Goal: Task Accomplishment & Management: Manage account settings

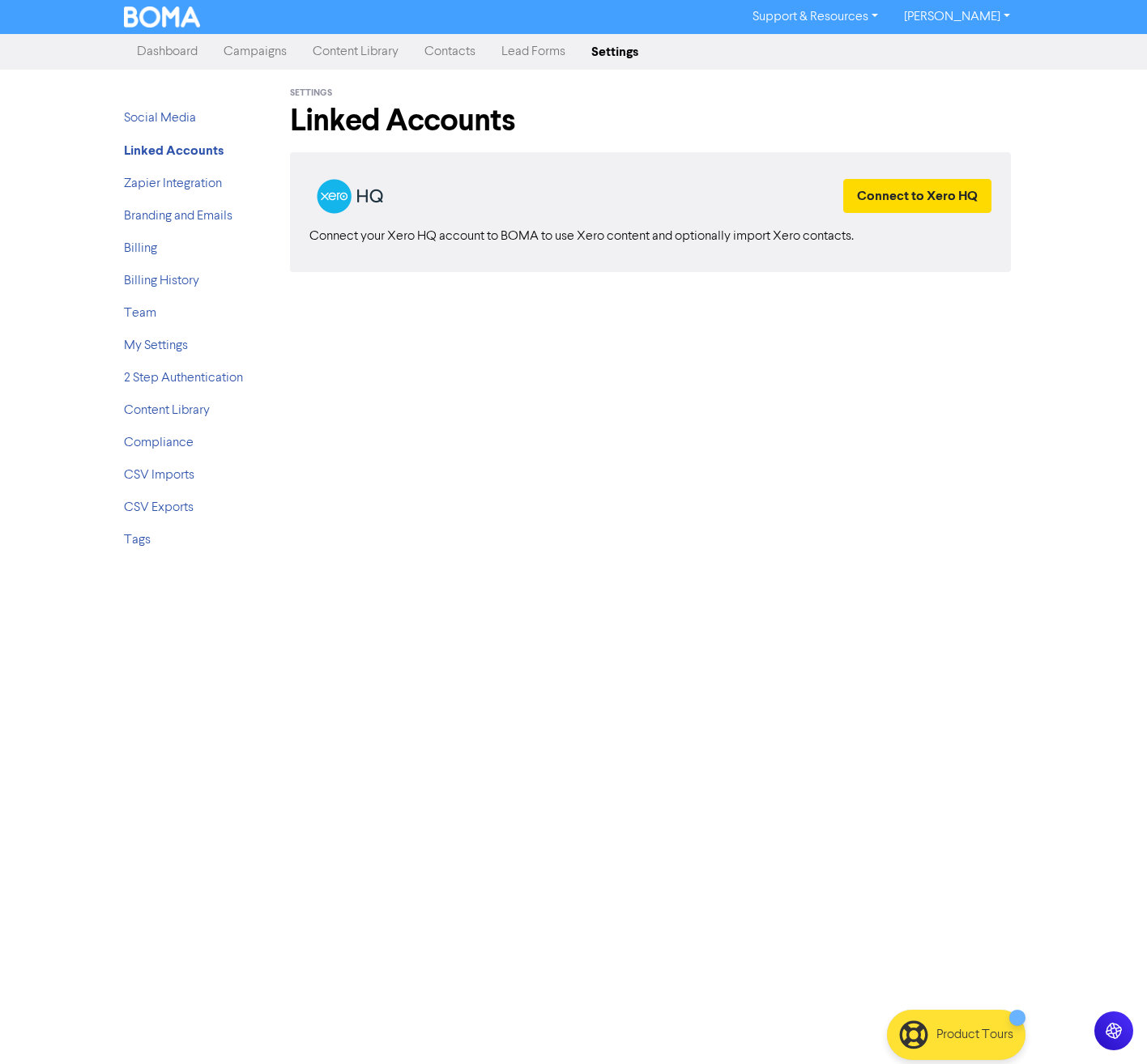
click at [429, 66] on link "Contacts" at bounding box center [451, 52] width 77 height 33
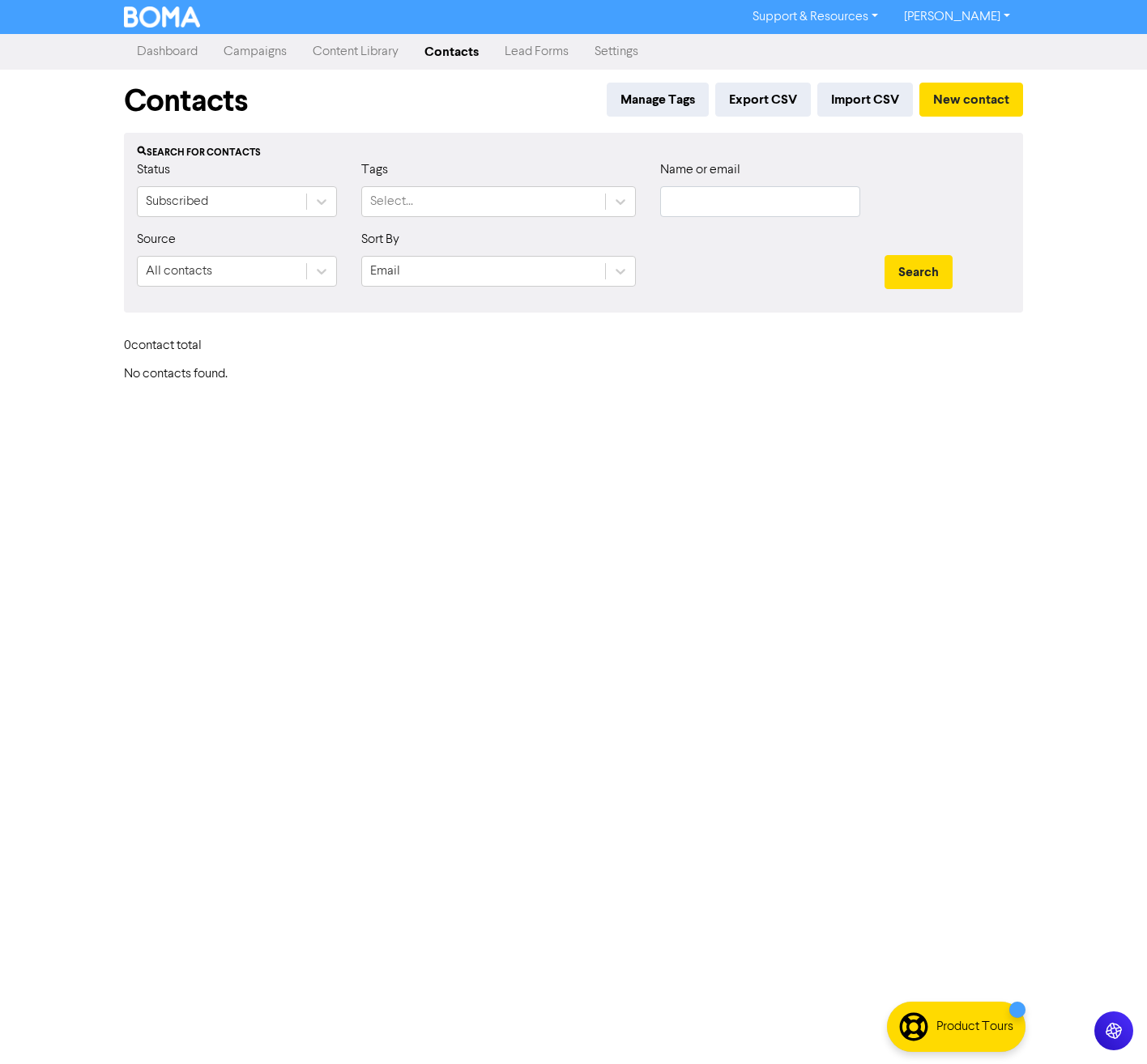
click at [453, 58] on link "Contacts" at bounding box center [451, 52] width 80 height 33
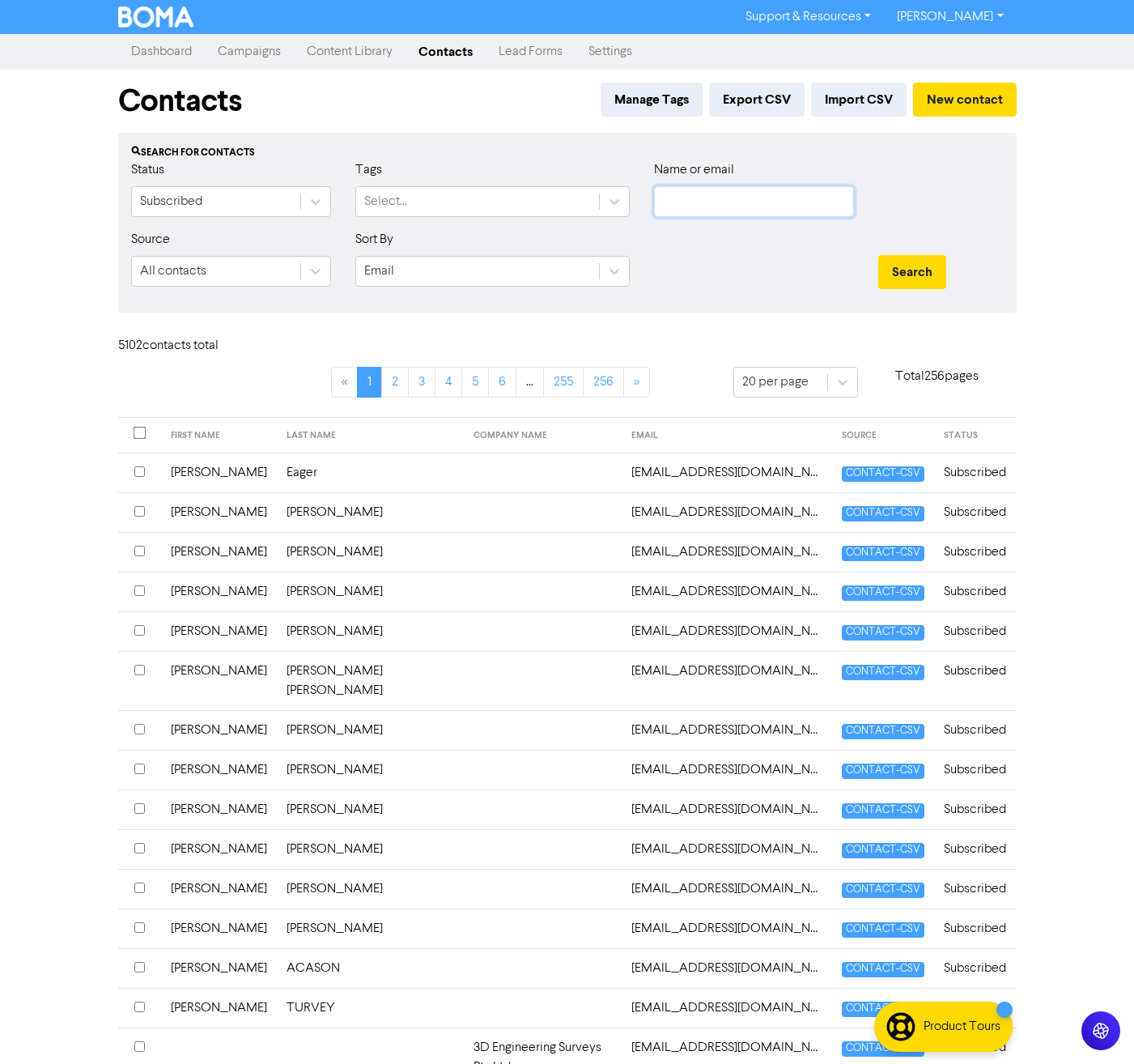
click at [715, 201] on input "text" at bounding box center [753, 202] width 200 height 31
click at [878, 255] on button "Search" at bounding box center [912, 271] width 68 height 34
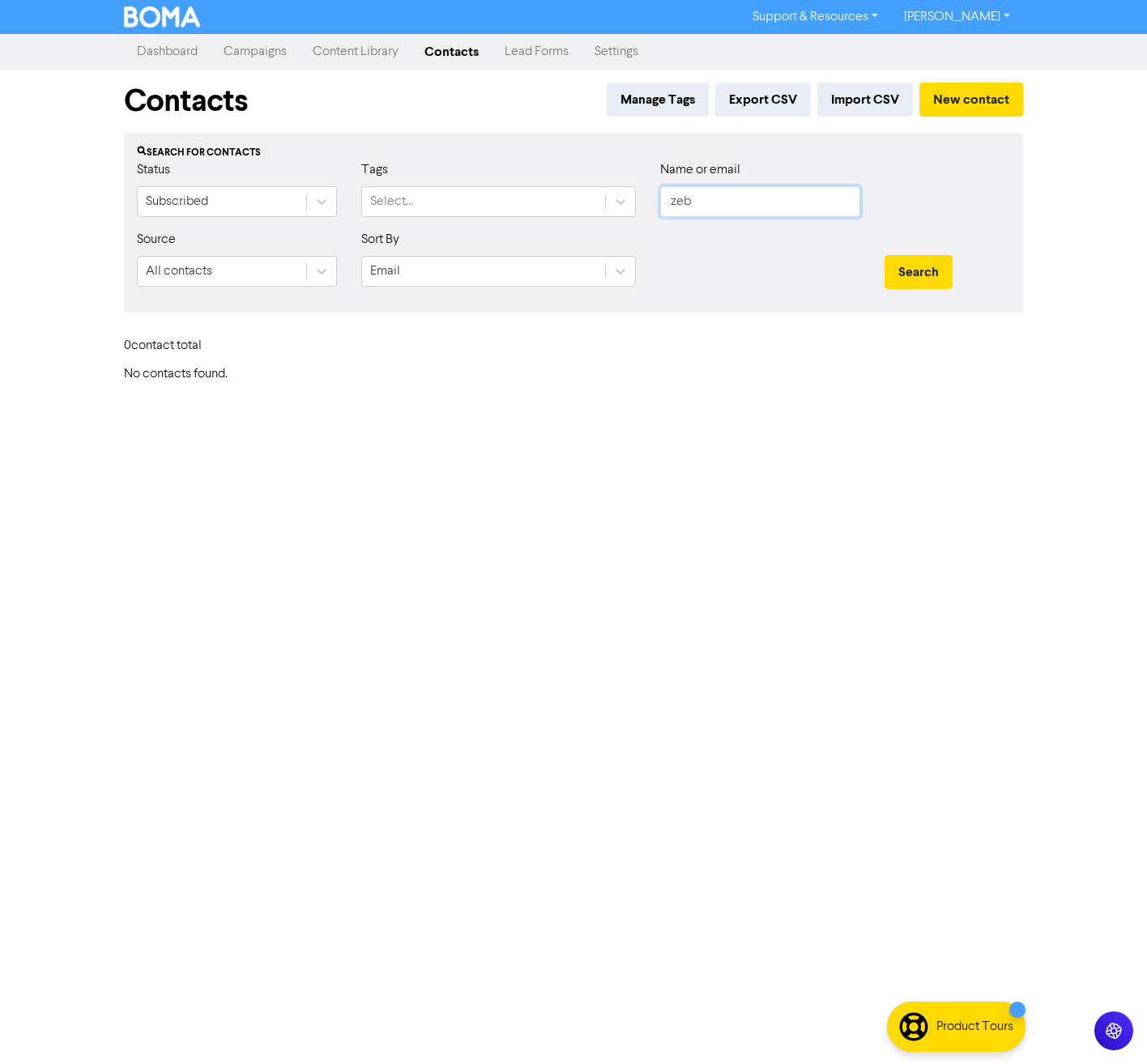
type input "zeb"
click at [885, 255] on button "Search" at bounding box center [918, 271] width 68 height 34
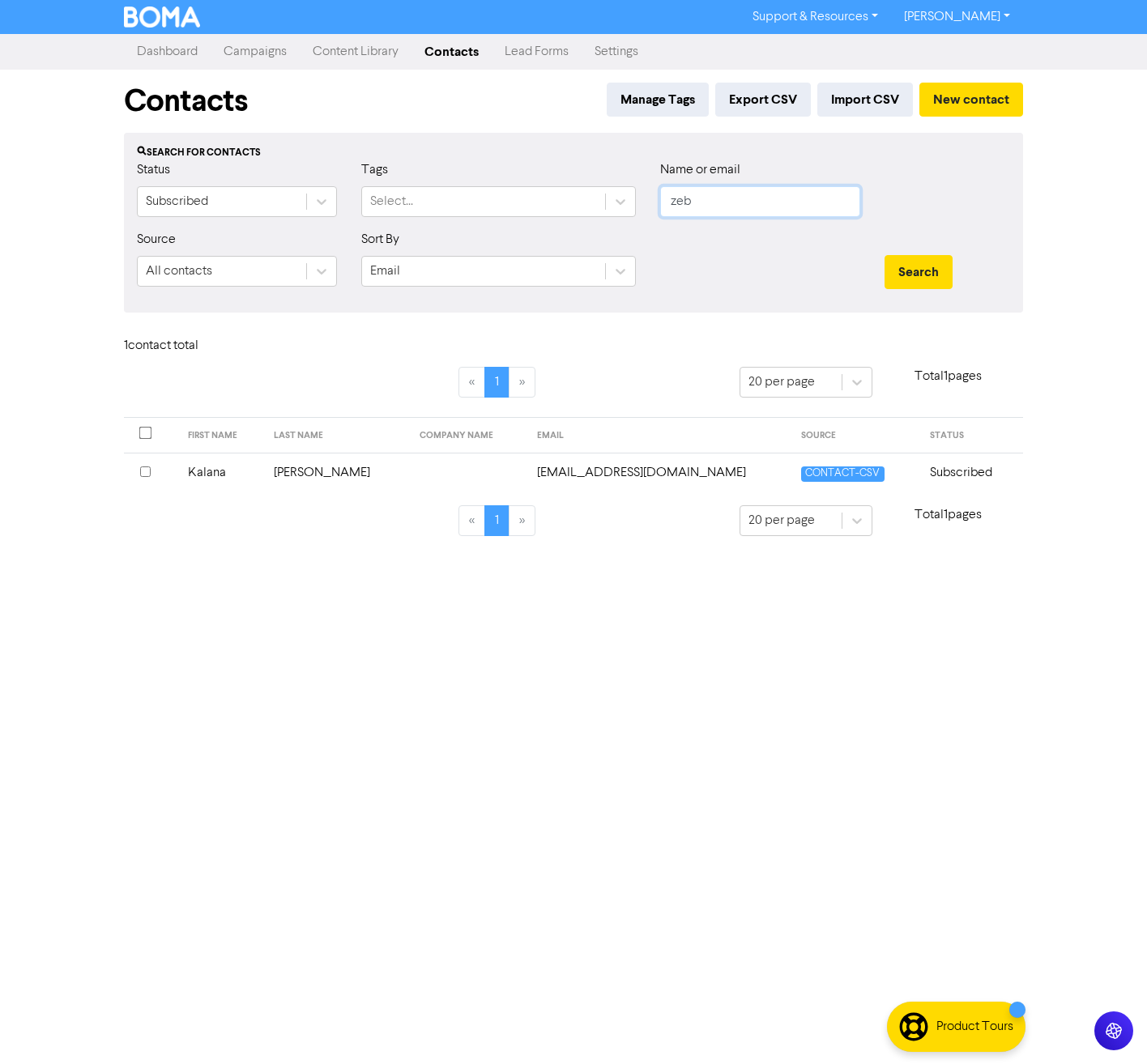
drag, startPoint x: 685, startPoint y: 205, endPoint x: 574, endPoint y: 182, distance: 113.4
click at [604, 201] on div "Status Subscribed Tags Select... Name or email zeb" at bounding box center [573, 195] width 897 height 69
